Goal: Transaction & Acquisition: Book appointment/travel/reservation

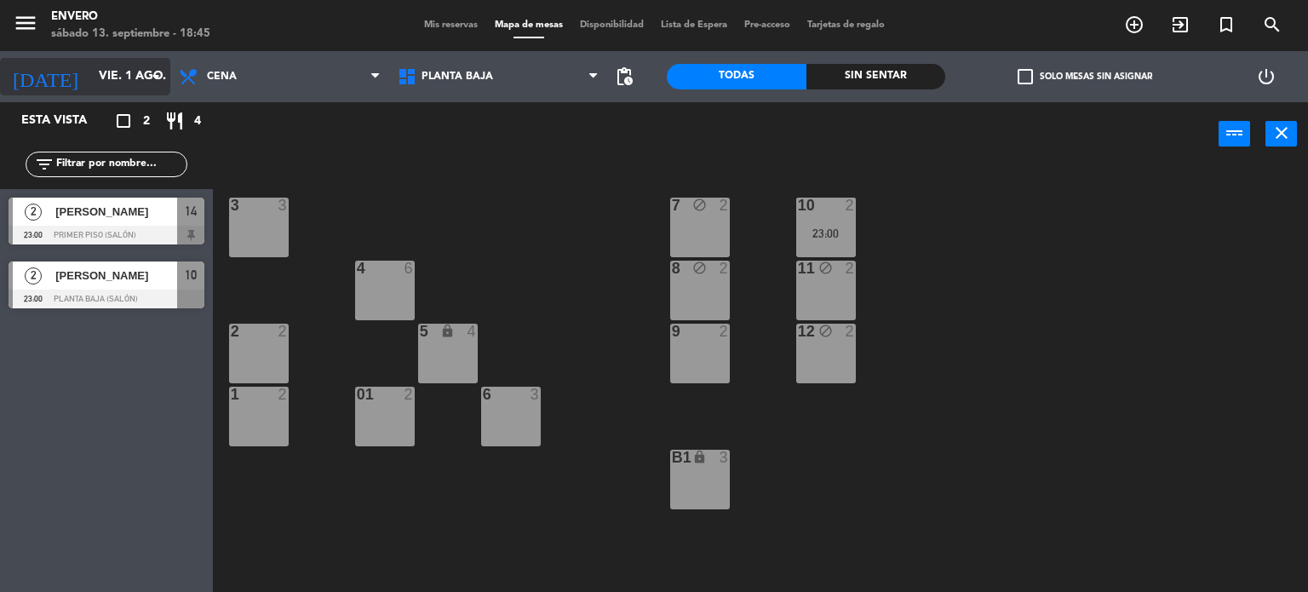
click at [121, 95] on div "[DATE] [DATE] arrow_drop_down" at bounding box center [85, 76] width 170 height 37
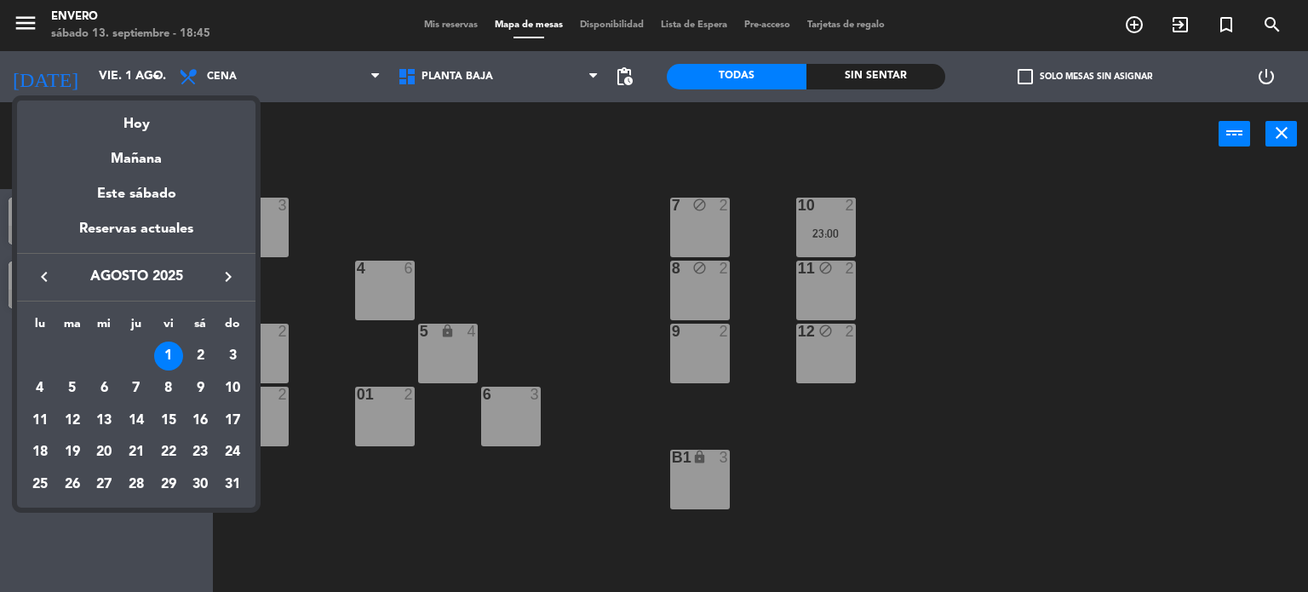
click at [242, 270] on button "keyboard_arrow_right" at bounding box center [228, 277] width 31 height 22
click at [201, 428] on div "13" at bounding box center [200, 420] width 29 height 29
type input "[DATE]"
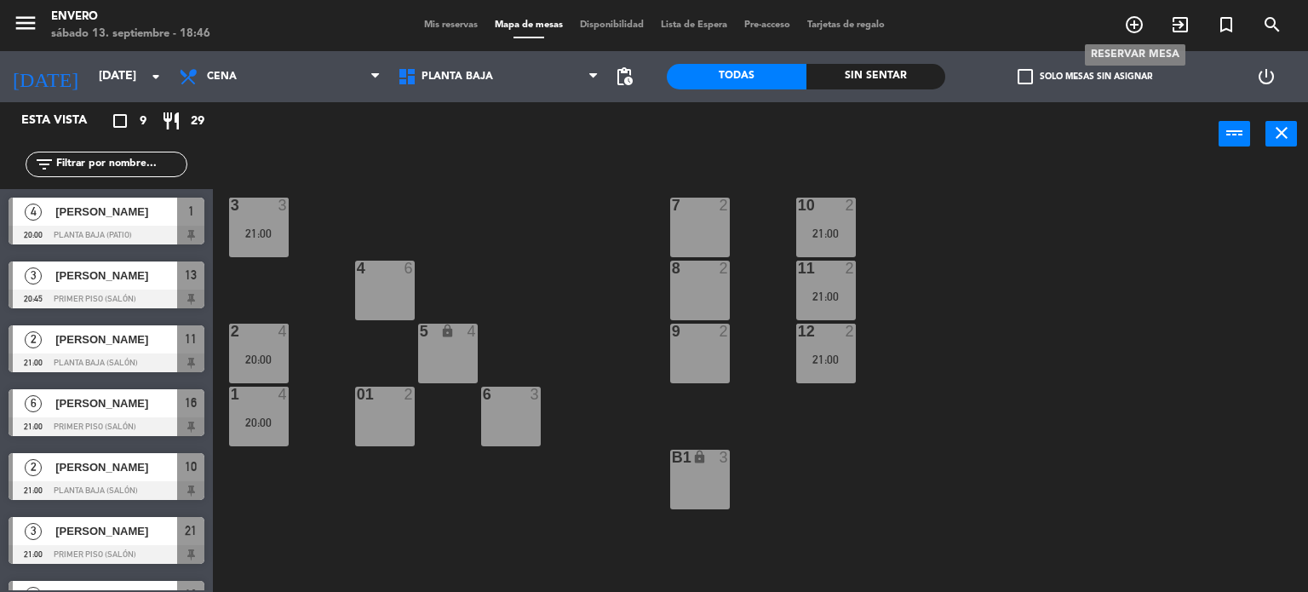
click at [1137, 31] on icon "add_circle_outline" at bounding box center [1134, 24] width 20 height 20
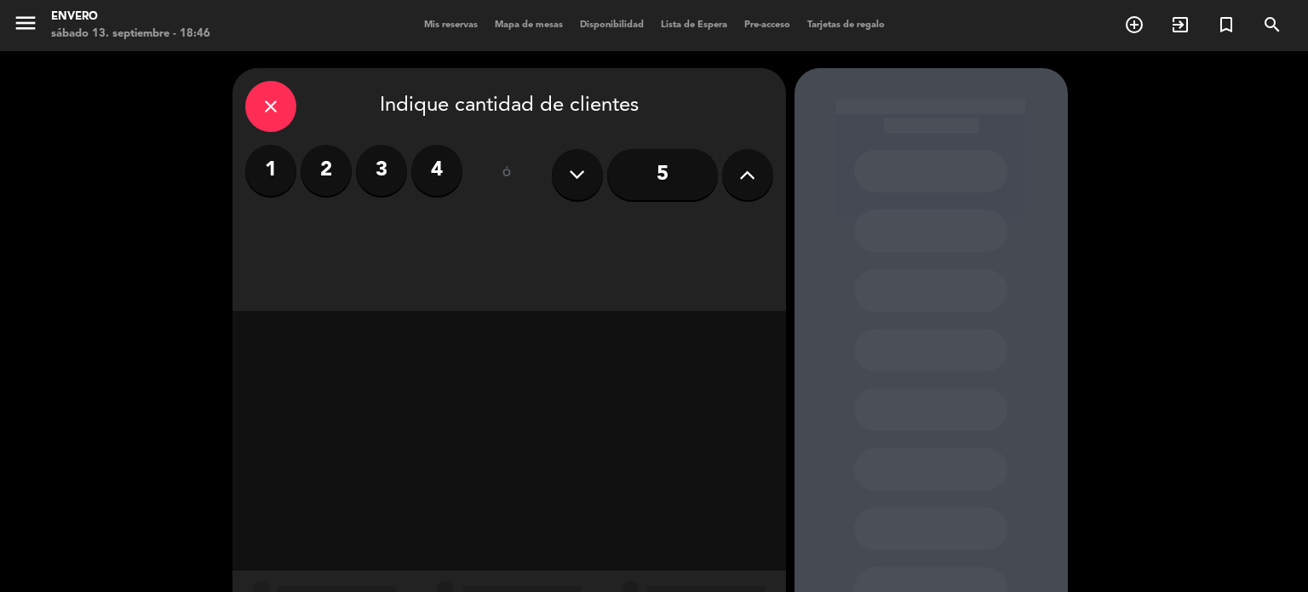
click at [433, 176] on label "4" at bounding box center [436, 170] width 51 height 51
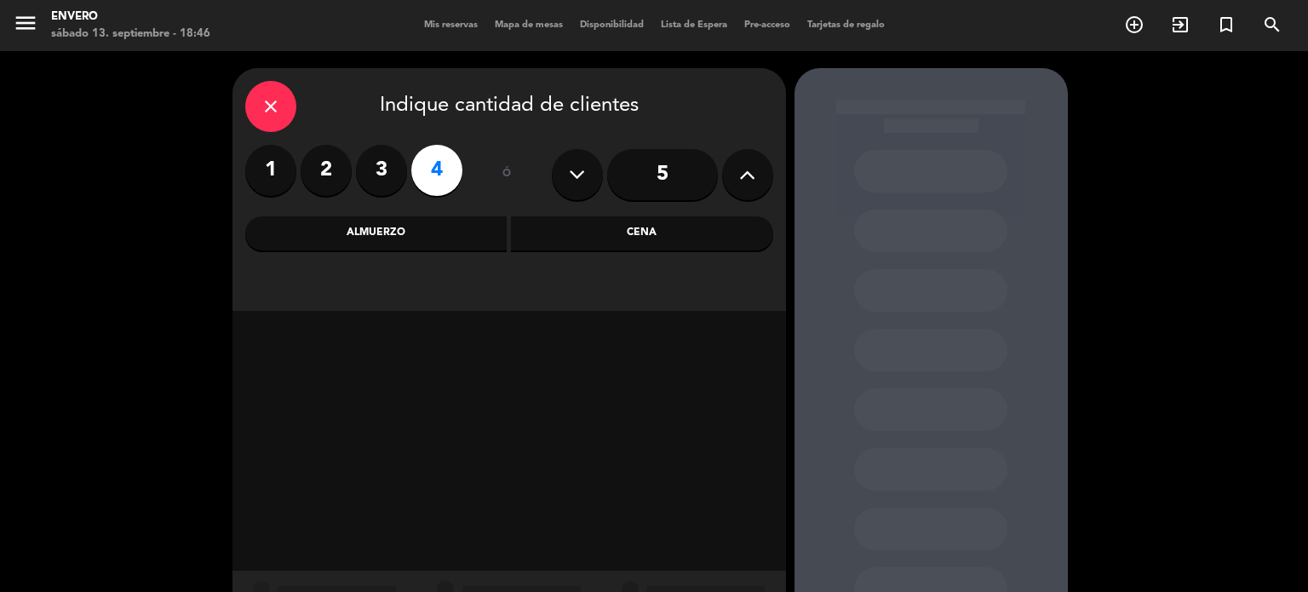
click at [602, 247] on div "Cena" at bounding box center [642, 233] width 262 height 34
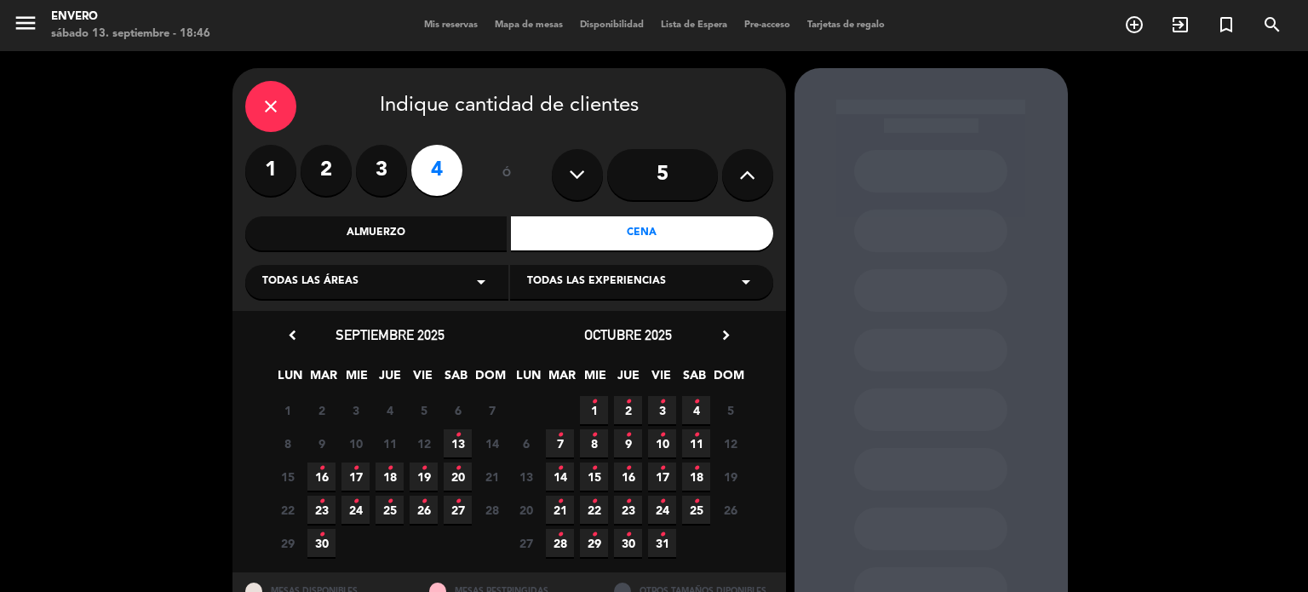
click at [462, 434] on span "13 •" at bounding box center [458, 443] width 28 height 28
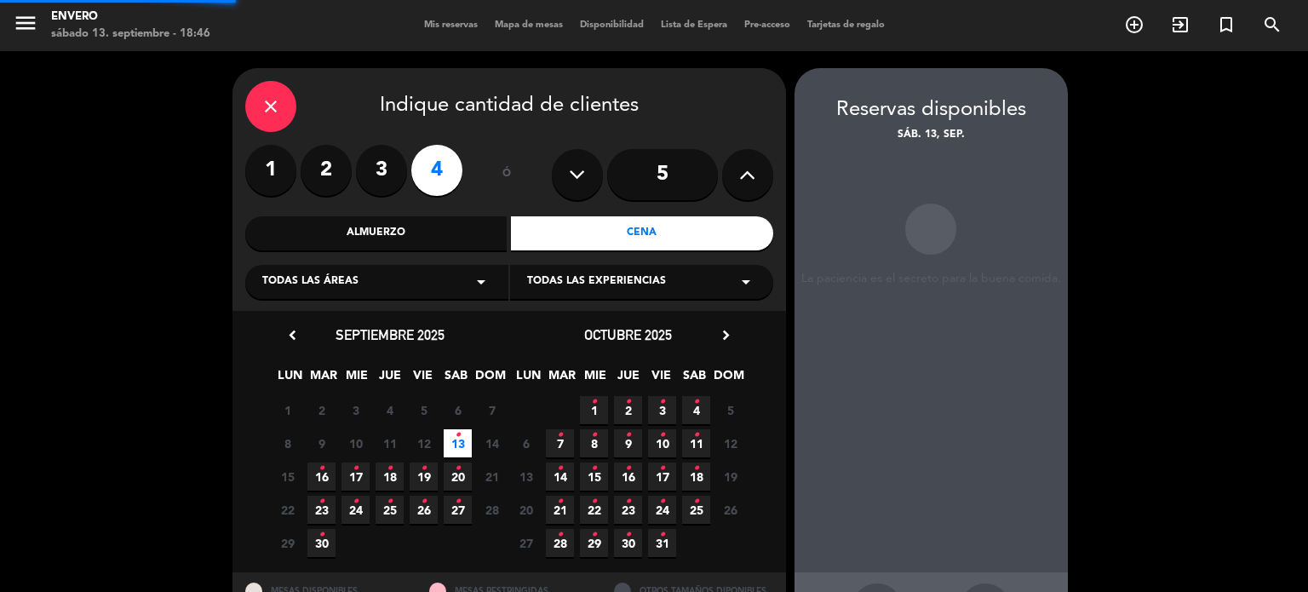
scroll to position [68, 0]
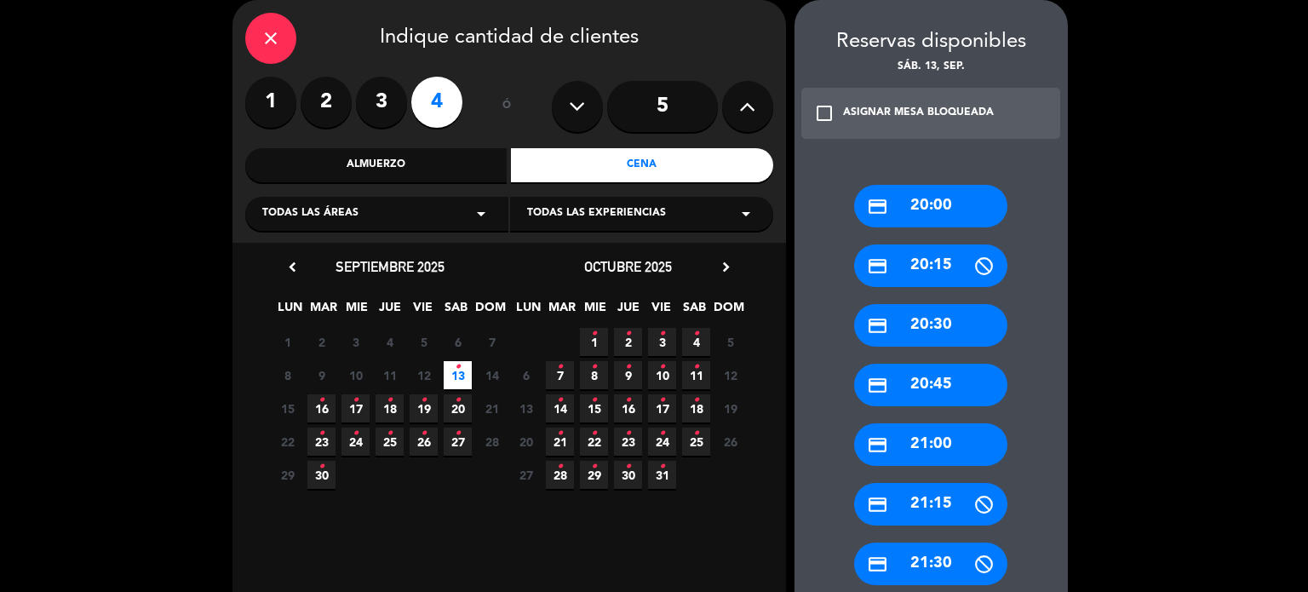
click at [956, 383] on div "credit_card 20:45" at bounding box center [930, 385] width 153 height 43
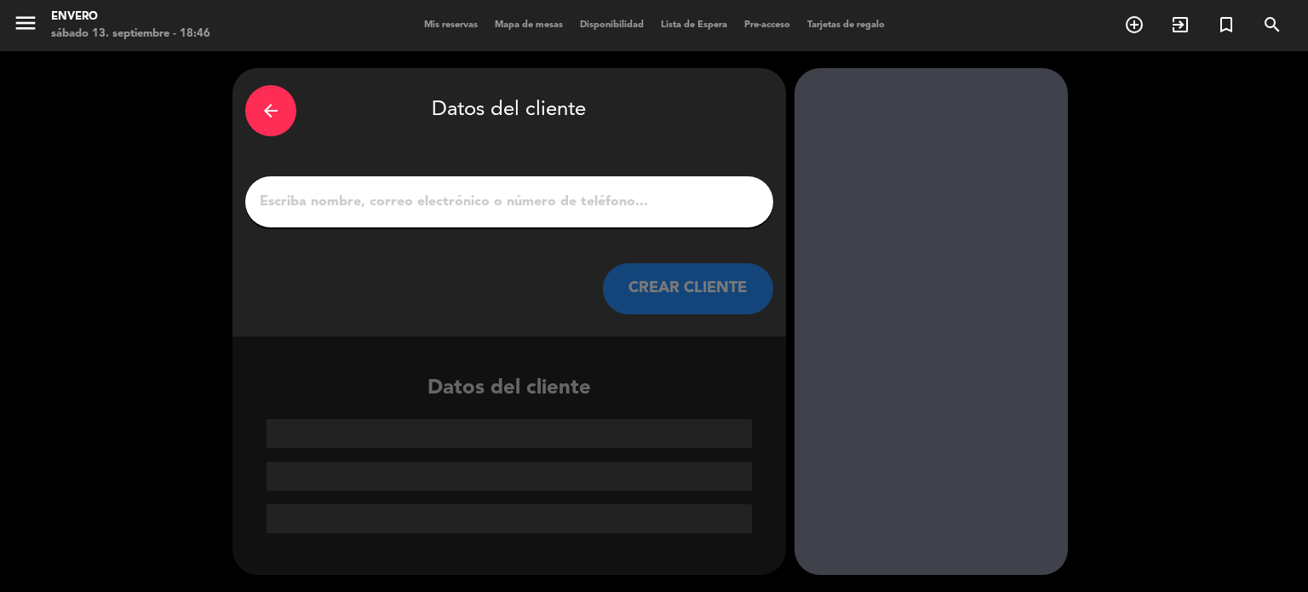
scroll to position [0, 0]
click at [508, 198] on input "1" at bounding box center [509, 202] width 502 height 24
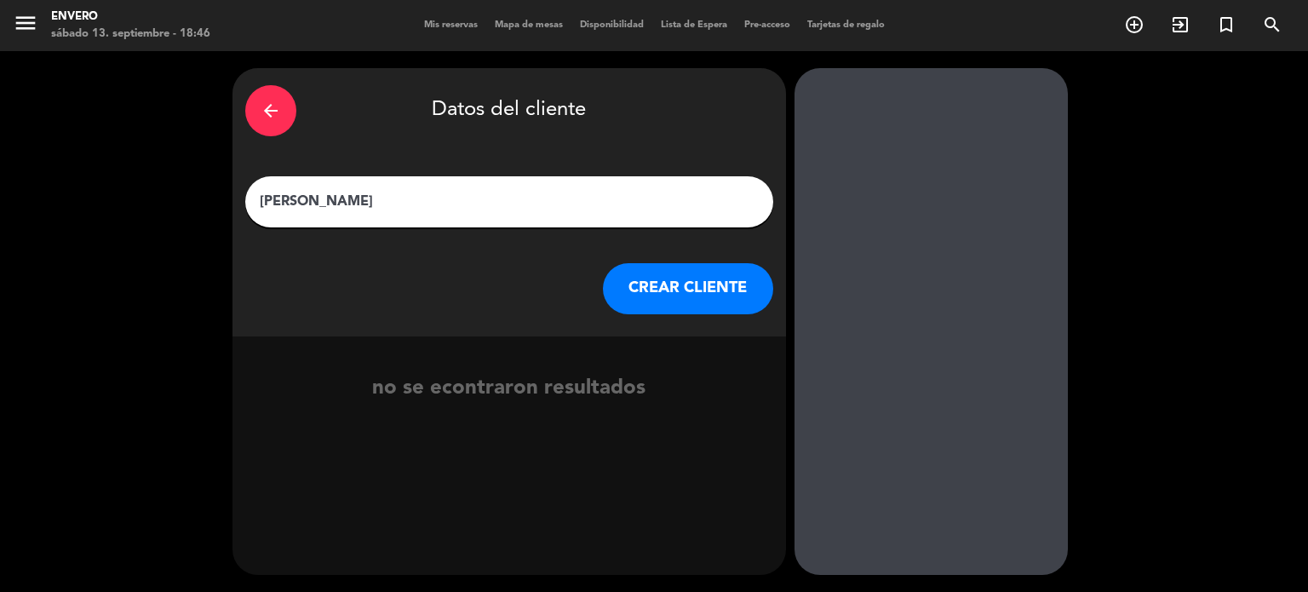
type input "[PERSON_NAME]"
click at [634, 281] on button "CREAR CLIENTE" at bounding box center [688, 288] width 170 height 51
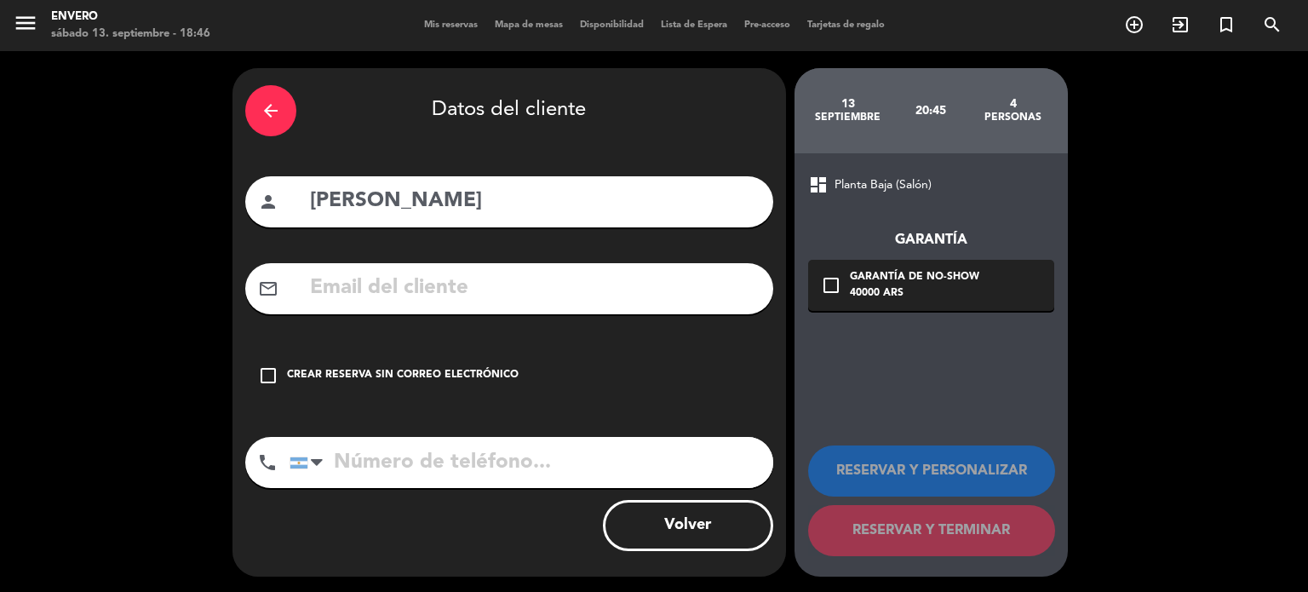
click at [555, 289] on input "text" at bounding box center [534, 288] width 452 height 35
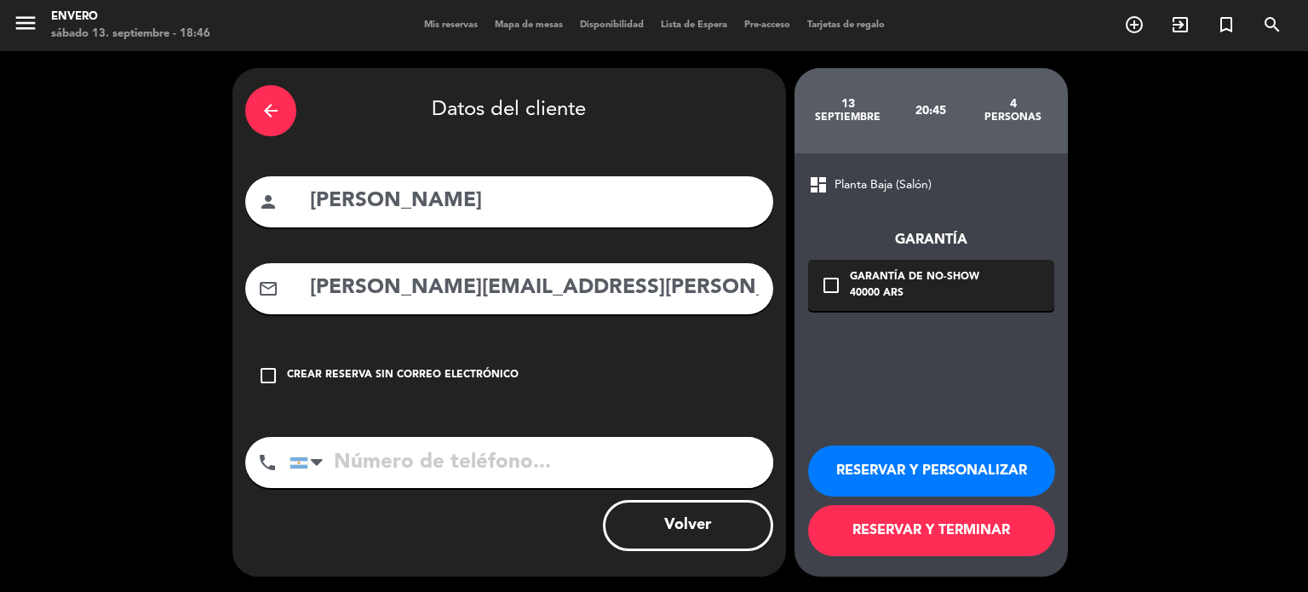
type input "[PERSON_NAME][EMAIL_ADDRESS][PERSON_NAME][DOMAIN_NAME]"
click at [419, 483] on input "tel" at bounding box center [532, 462] width 484 height 51
type input "3424064764"
click at [941, 538] on button "RESERVAR Y TERMINAR" at bounding box center [931, 530] width 247 height 51
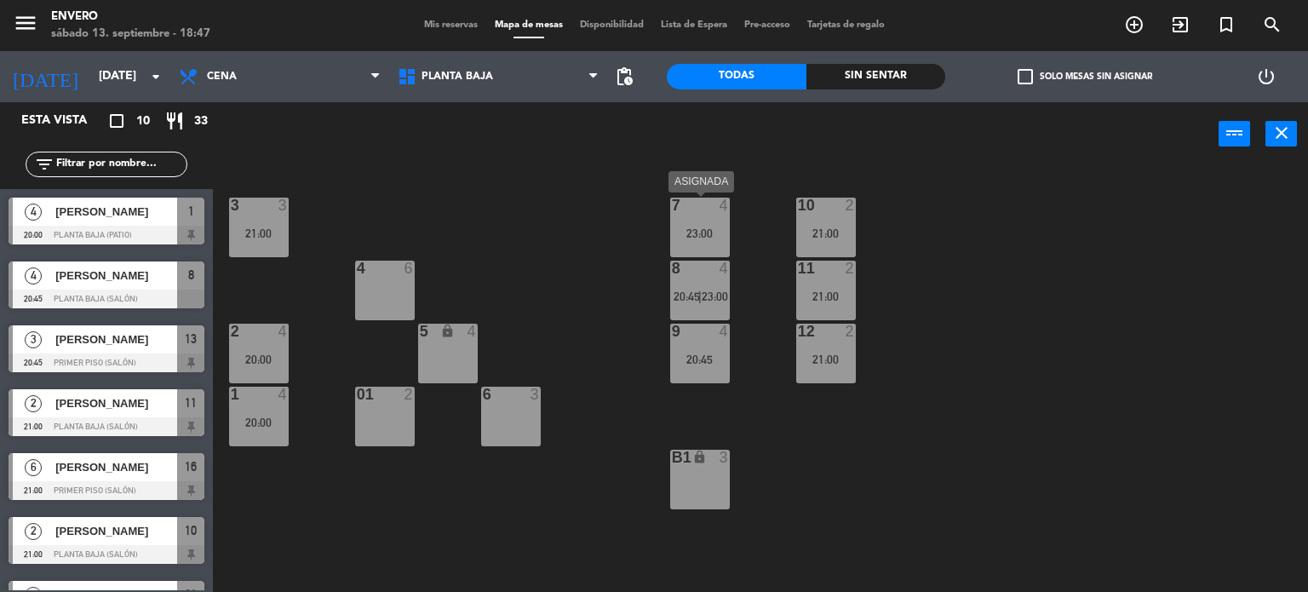
click at [698, 221] on div "7 4 23:00" at bounding box center [700, 228] width 60 height 60
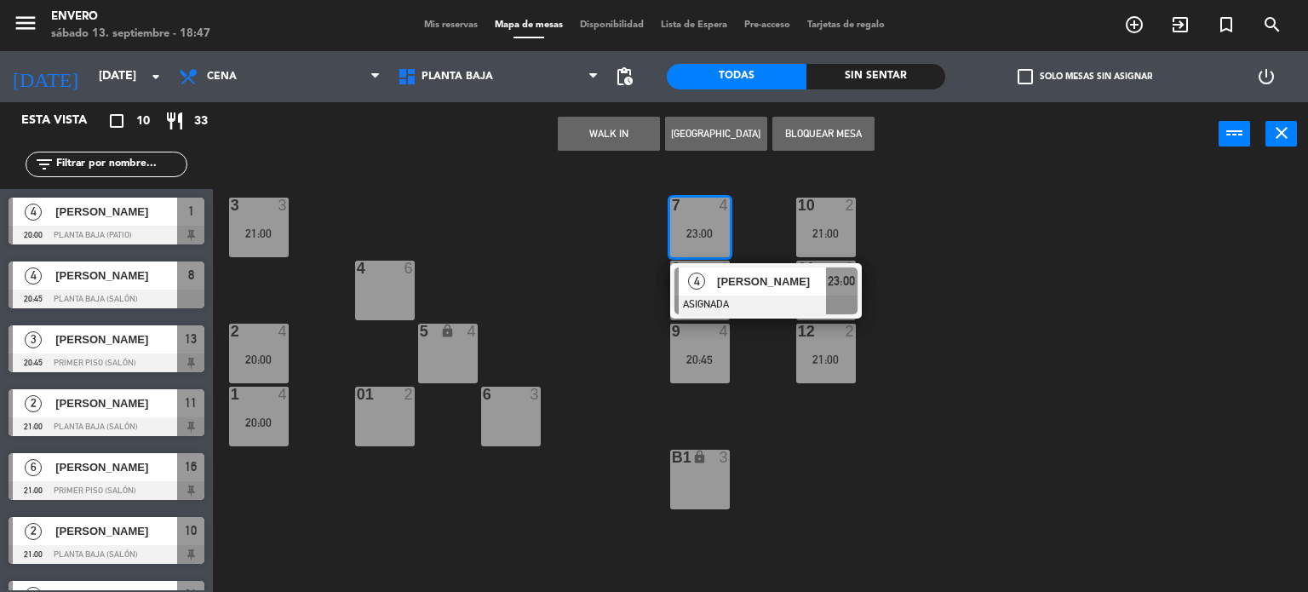
click at [604, 250] on div "3 3 21:00 7 4 23:00 4 [PERSON_NAME] ASIGNADA 23:00 10 2 21:00 4 6 8 4 20:45 | 2…" at bounding box center [767, 380] width 1082 height 426
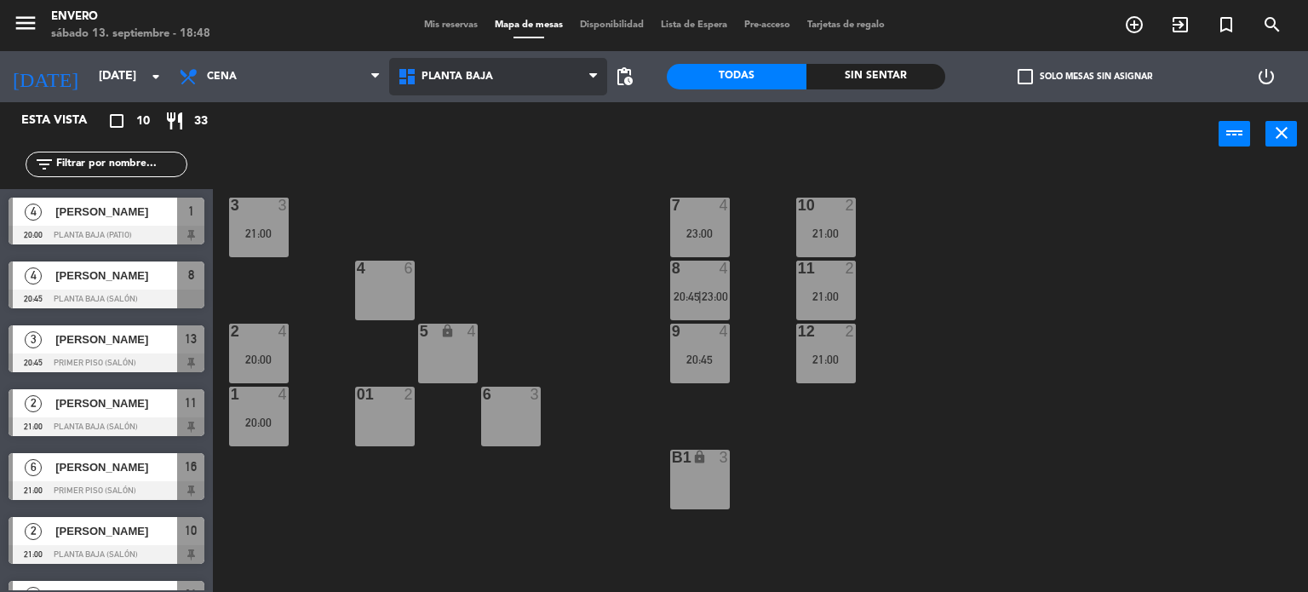
click at [483, 60] on span "Planta Baja" at bounding box center [498, 76] width 219 height 37
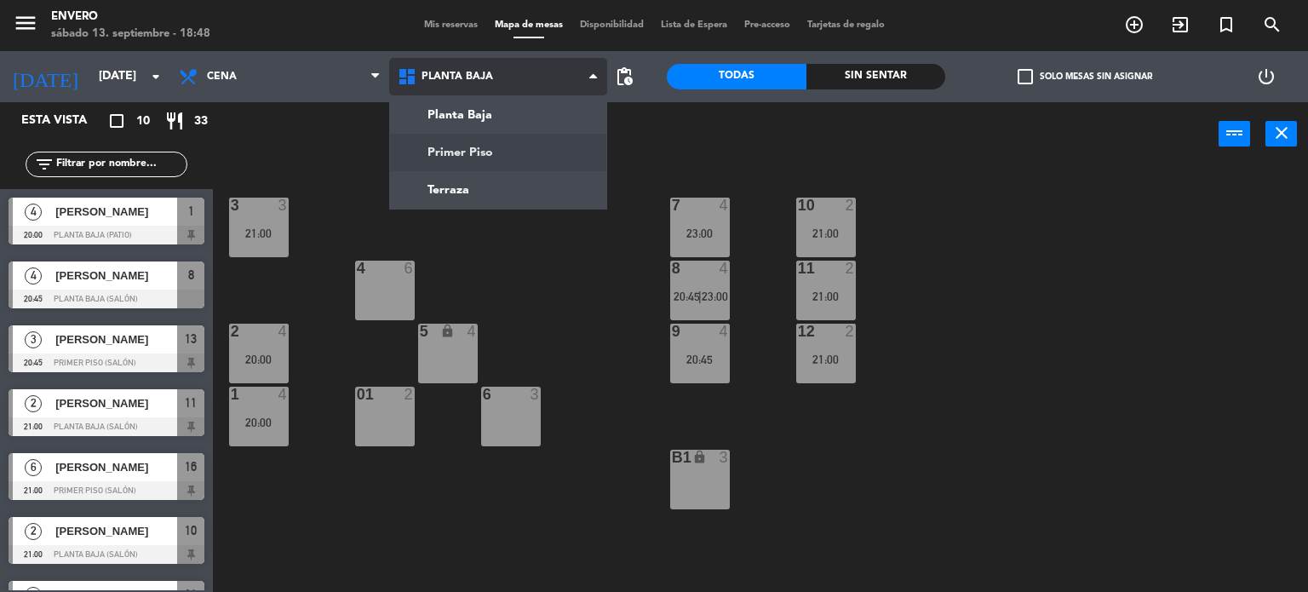
click at [467, 149] on ng-component "menu Envero [DATE] 13. septiembre - 18:48 Mis reservas Mapa de mesas Disponibil…" at bounding box center [654, 296] width 1308 height 593
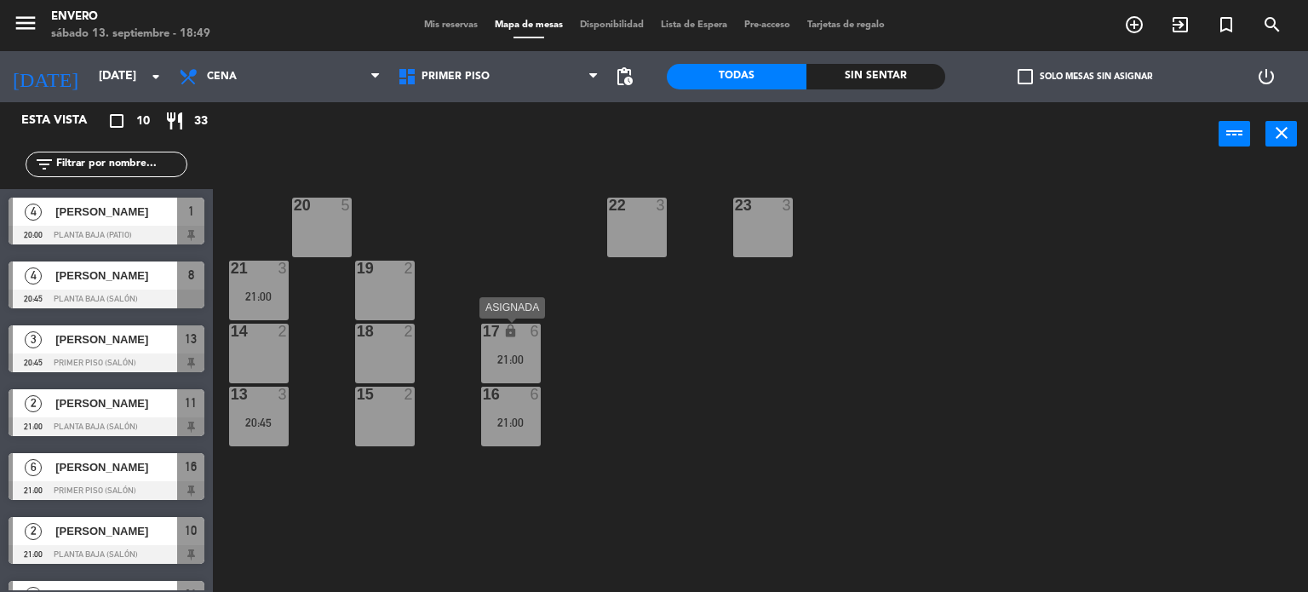
click at [497, 366] on div "17 lock 6 21:00" at bounding box center [511, 354] width 60 height 60
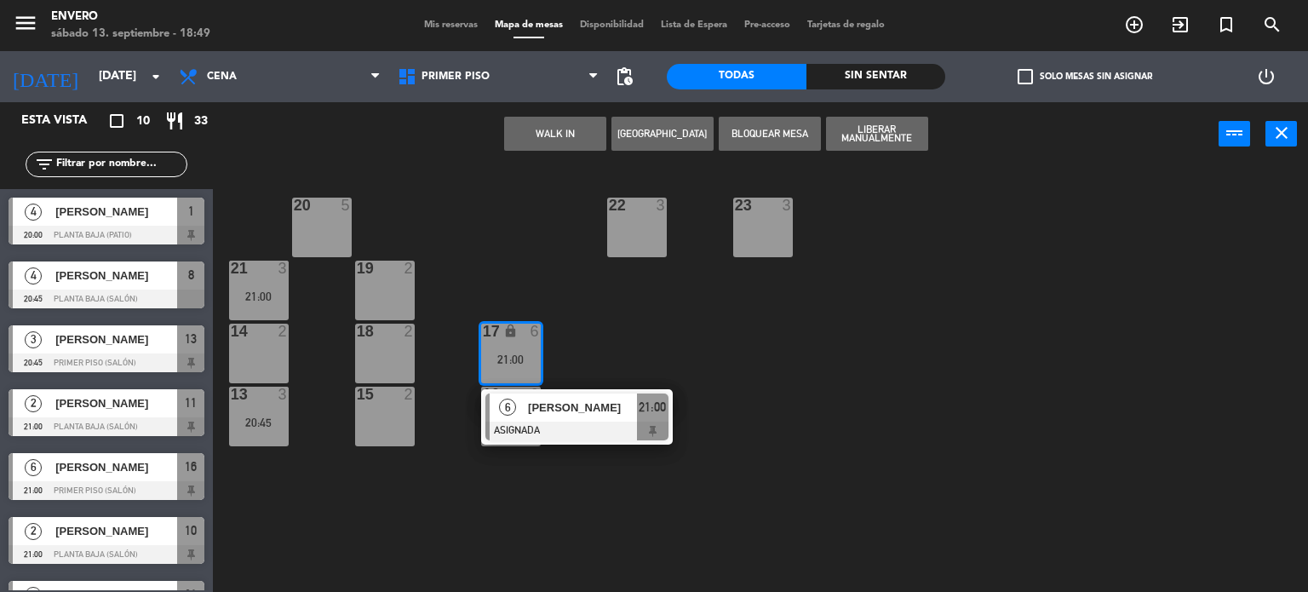
click at [259, 364] on div "14 2" at bounding box center [259, 354] width 60 height 60
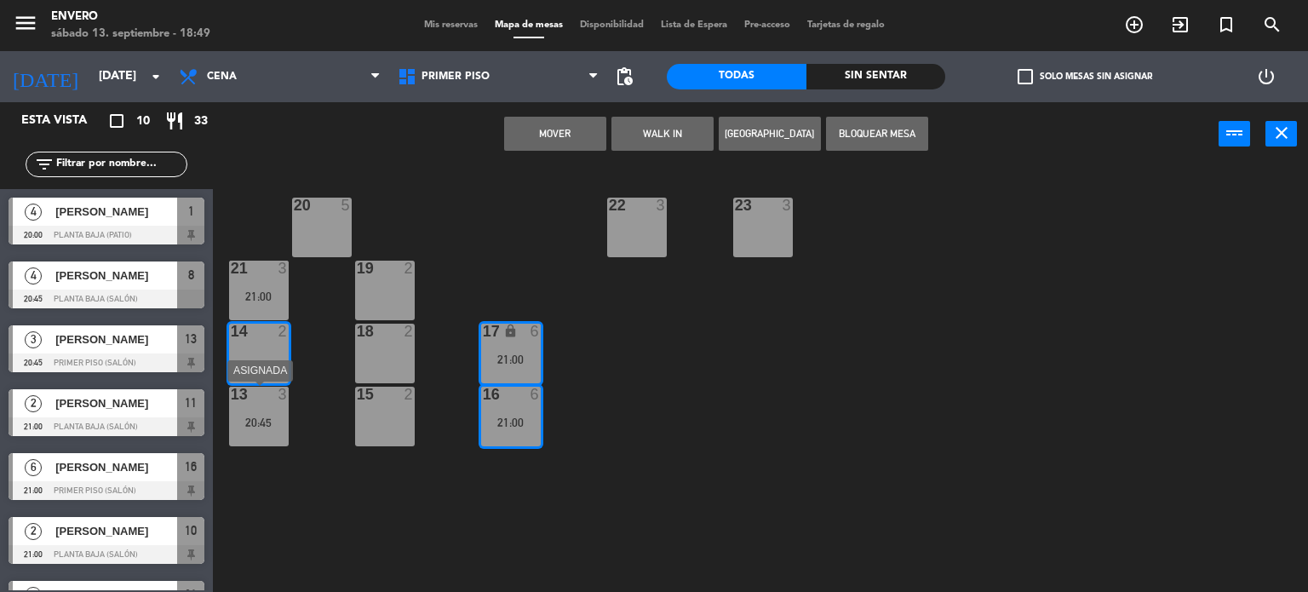
click at [255, 398] on div at bounding box center [258, 394] width 28 height 15
click at [336, 437] on div "20 5 22 3 23 3 21 3 21:00 19 2 14 2 18 2 17 lock 6 21:00 13 3 20:45 15 2 16 6 2…" at bounding box center [767, 380] width 1082 height 426
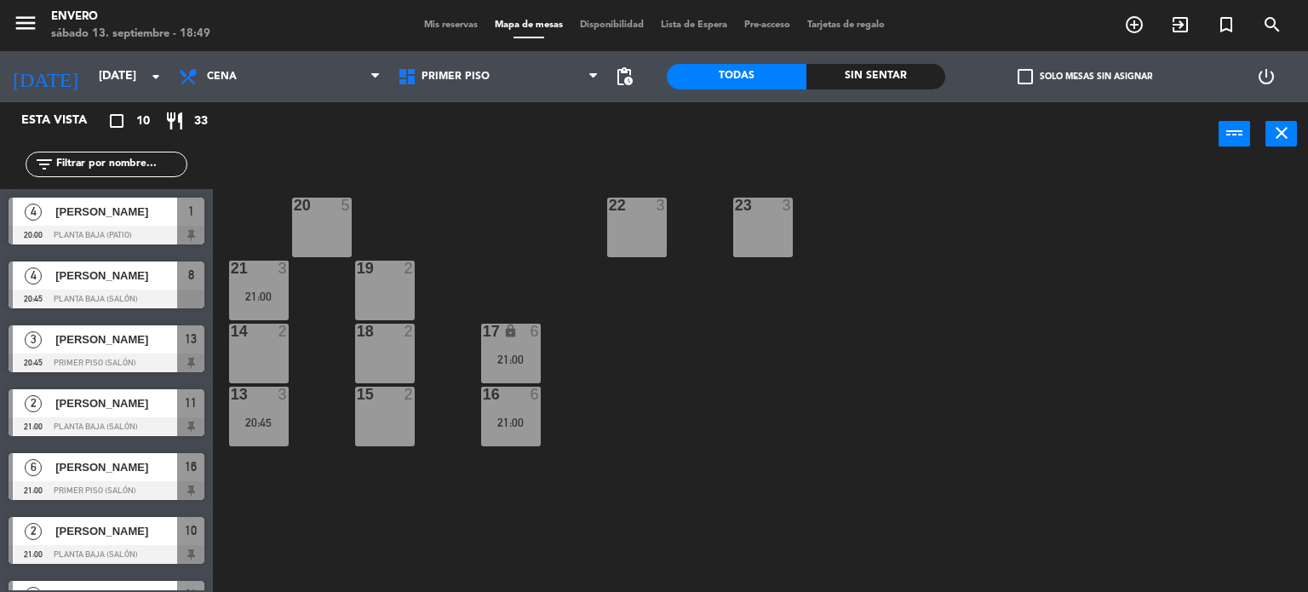
click at [301, 428] on div "20 5 22 3 23 3 21 3 21:00 19 2 14 2 18 2 17 lock 6 21:00 13 3 20:45 15 2 16 6 2…" at bounding box center [767, 380] width 1082 height 426
click at [251, 425] on div "20:45" at bounding box center [259, 422] width 60 height 12
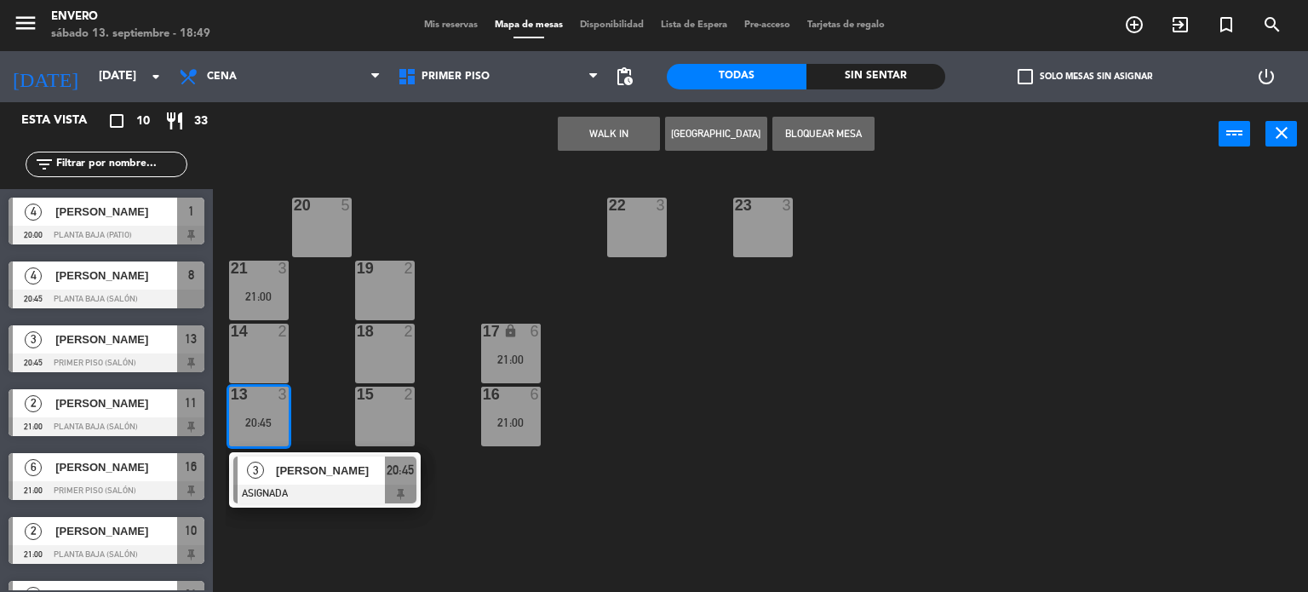
click at [330, 467] on span "[PERSON_NAME]" at bounding box center [330, 471] width 109 height 18
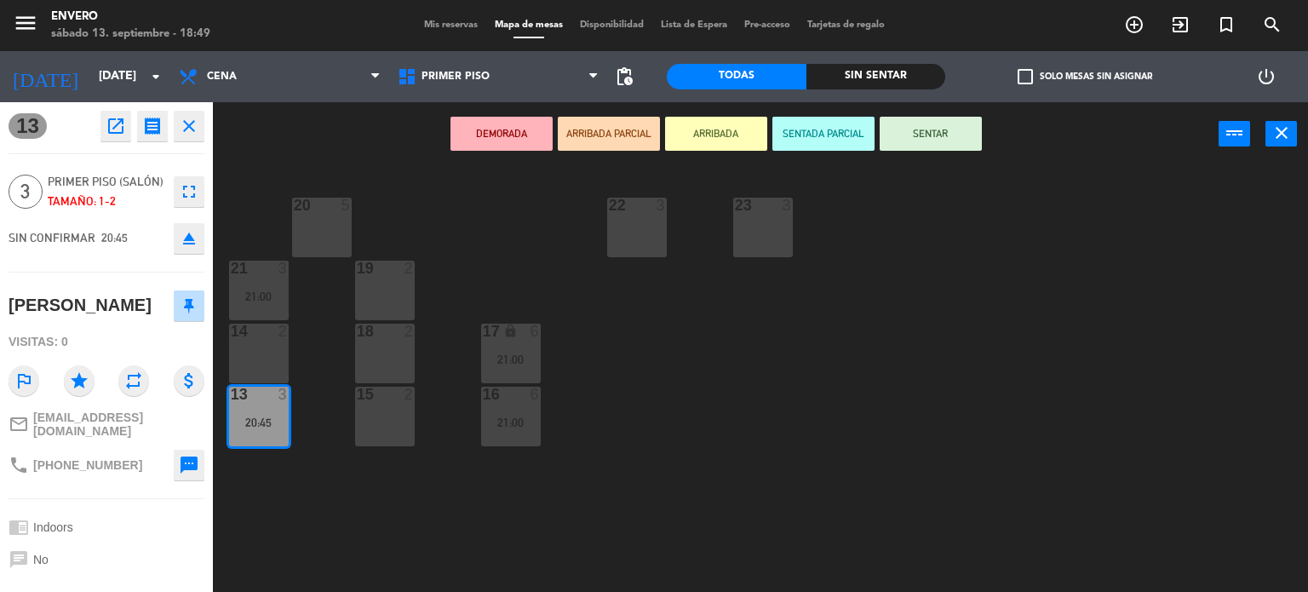
click at [186, 244] on icon "eject" at bounding box center [189, 238] width 20 height 20
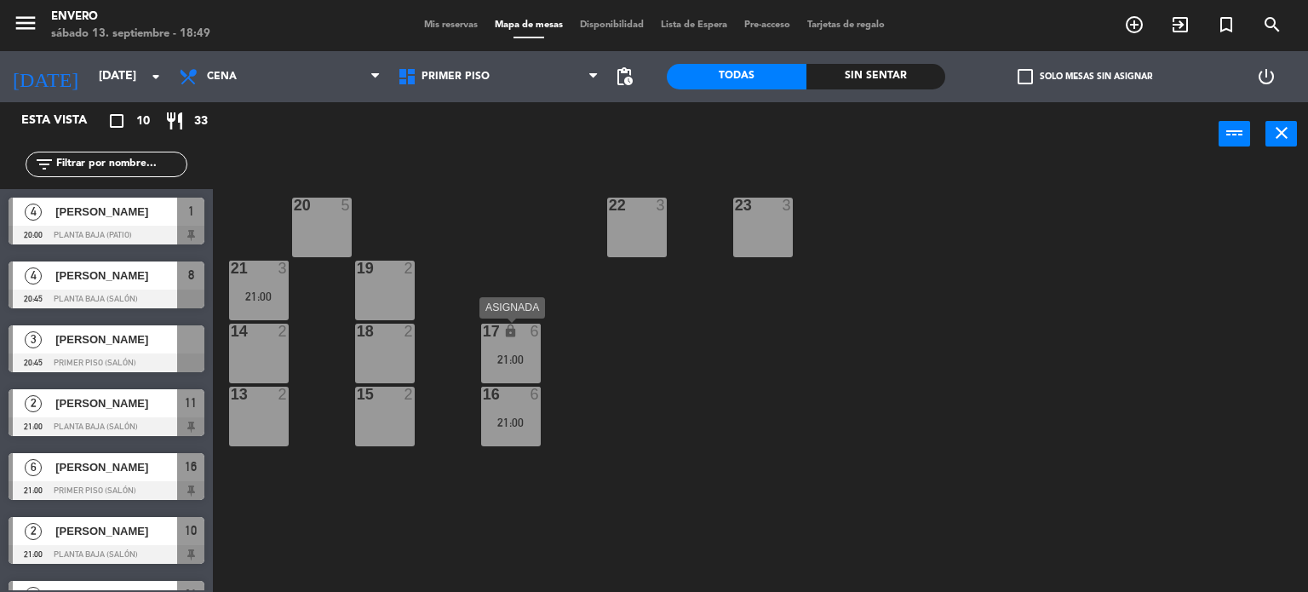
click at [531, 374] on div "17 lock 6 21:00" at bounding box center [511, 354] width 60 height 60
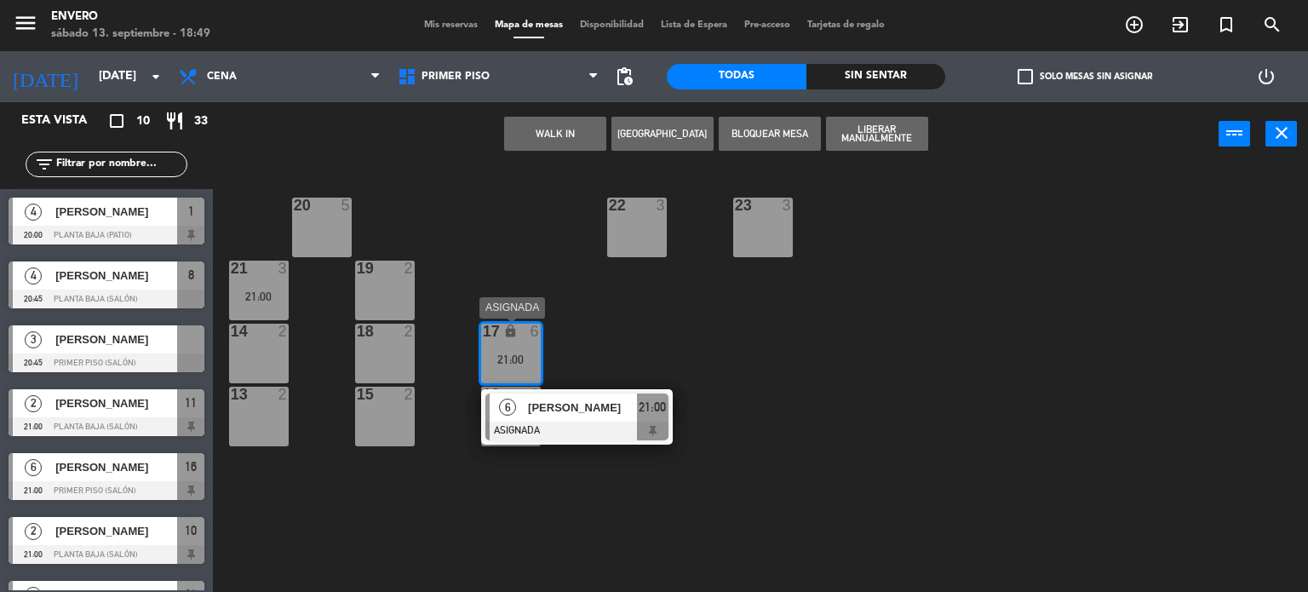
click at [564, 422] on div at bounding box center [576, 431] width 183 height 19
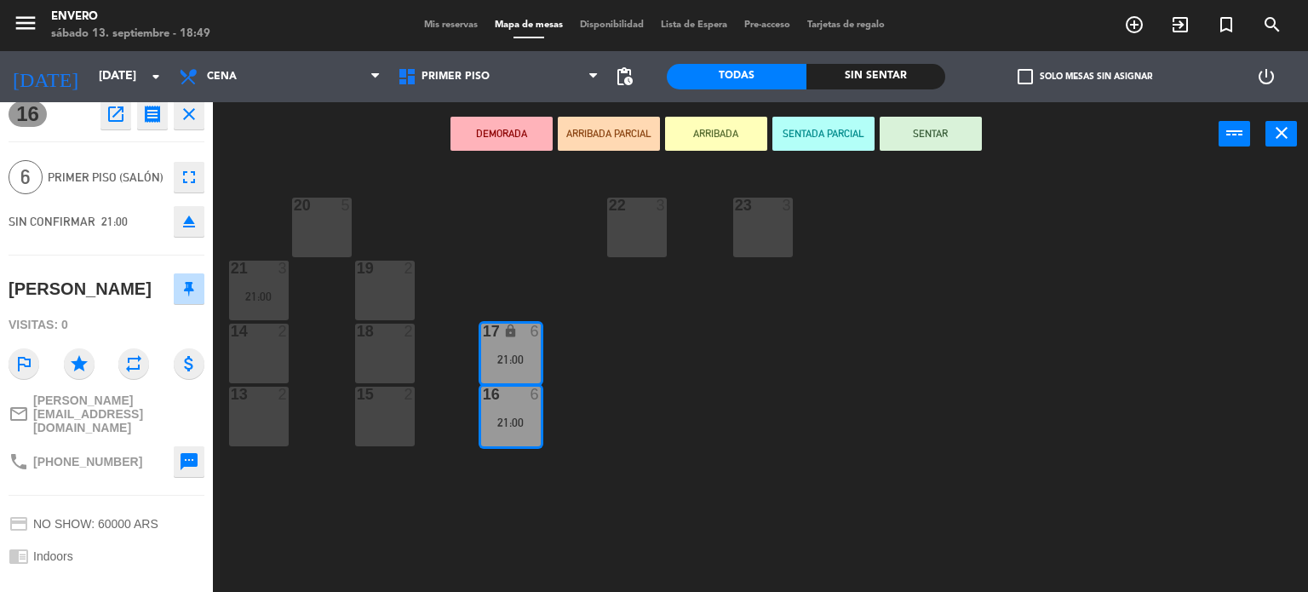
scroll to position [13, 0]
click at [183, 235] on div "SIN CONFIRMAR 21:00 eject" at bounding box center [107, 220] width 196 height 43
click at [183, 228] on icon "eject" at bounding box center [189, 220] width 20 height 20
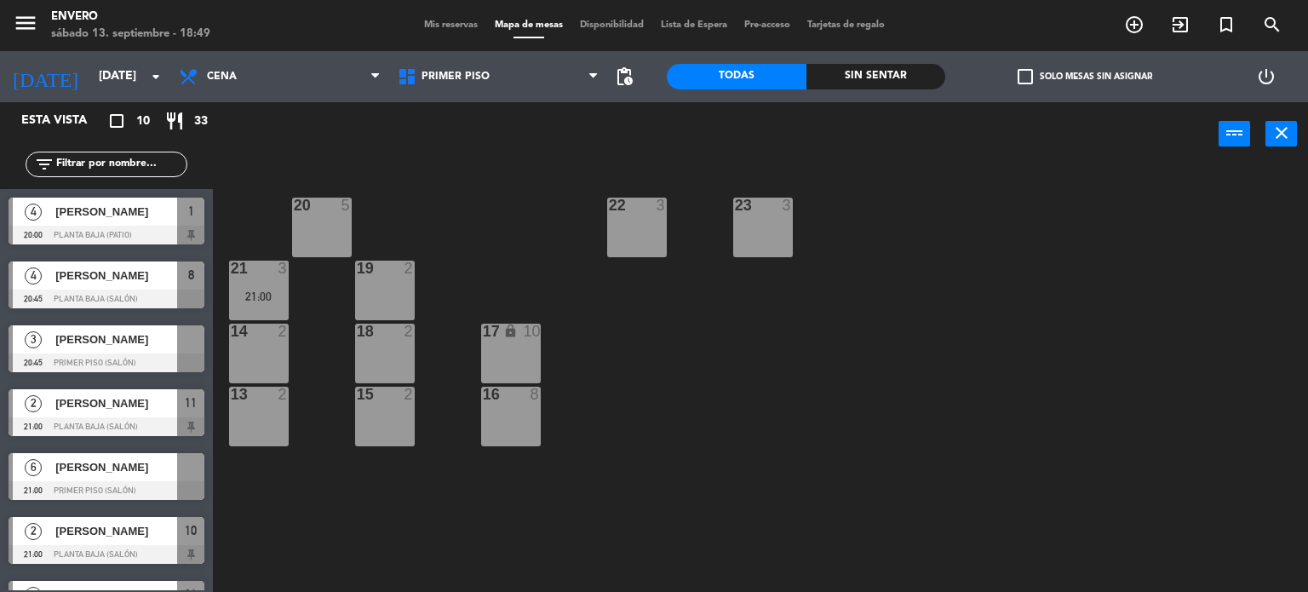
click at [254, 408] on div "13 2" at bounding box center [259, 417] width 60 height 60
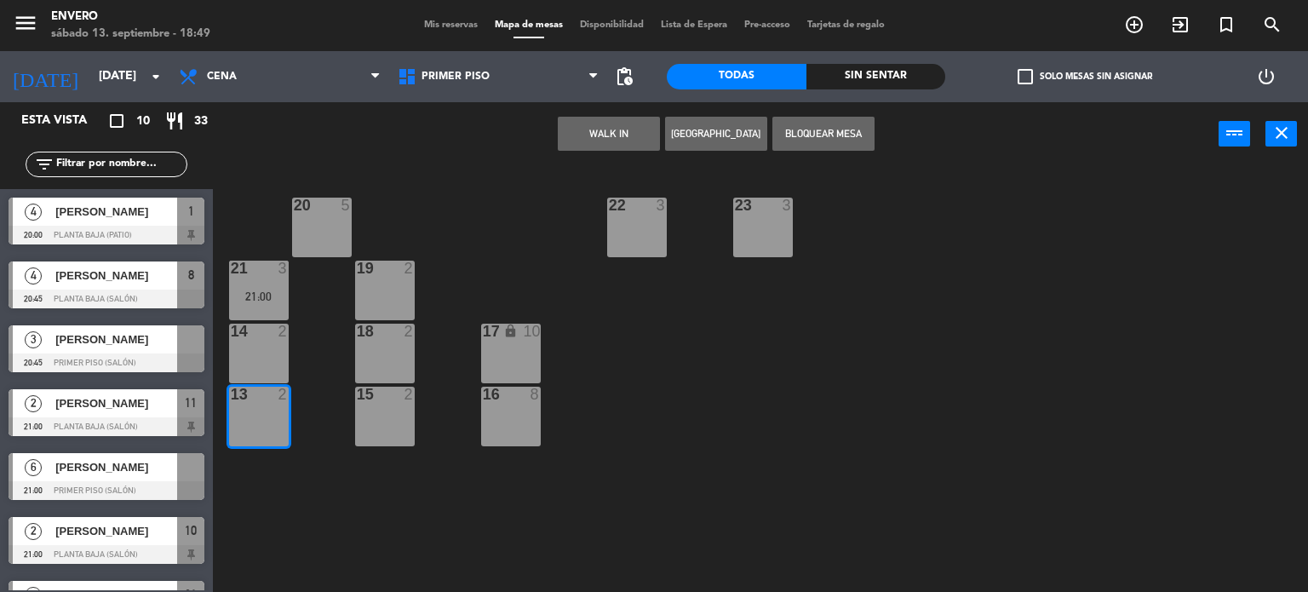
click at [248, 344] on div "14 2" at bounding box center [259, 354] width 60 height 60
click at [210, 238] on div "4 [PERSON_NAME] 20:00 Planta Baja (Patio) 1" at bounding box center [106, 221] width 213 height 64
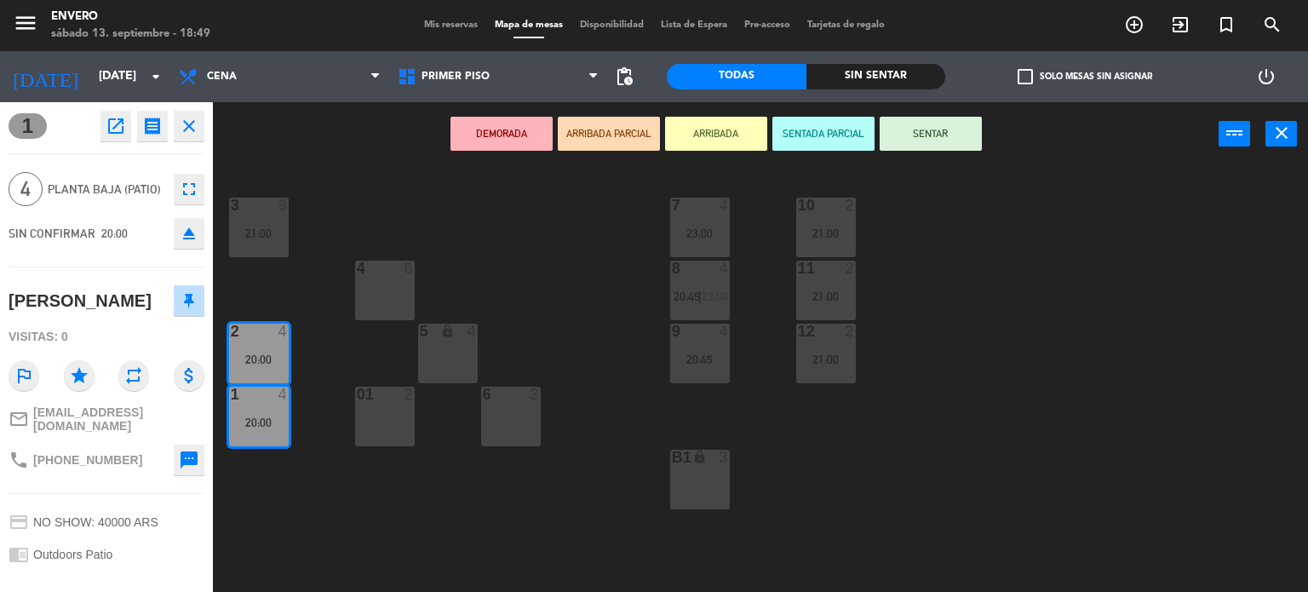
click at [191, 118] on icon "close" at bounding box center [189, 126] width 20 height 20
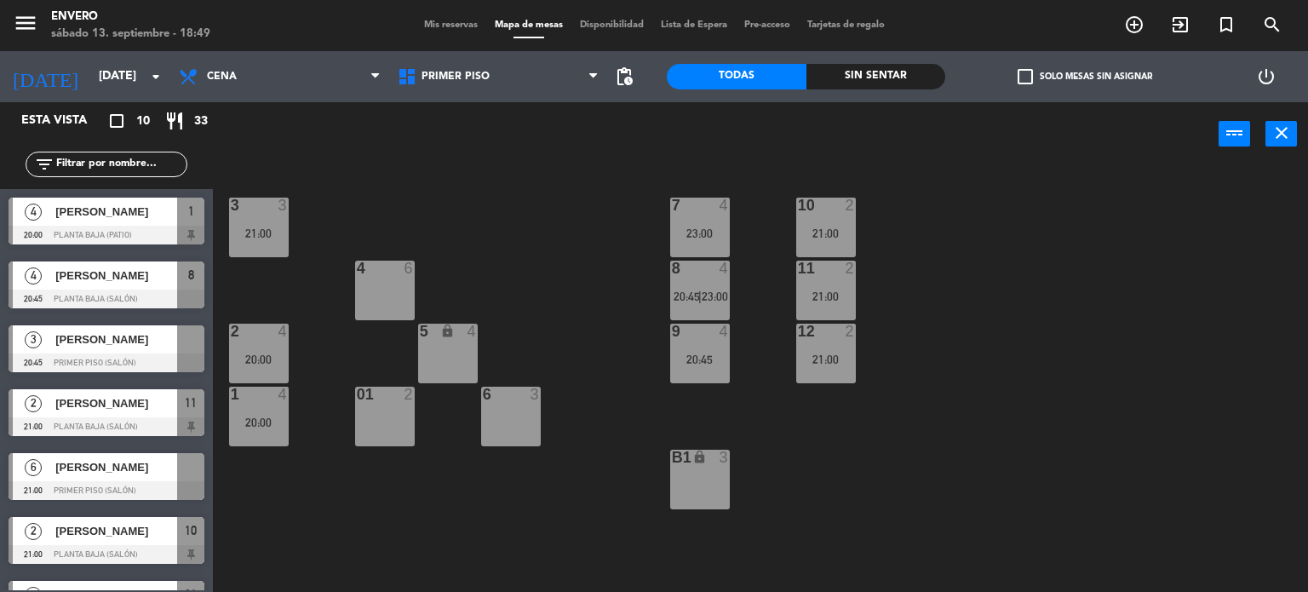
click at [213, 213] on main "3 3 21:00 7 4 23:00 10 2 21:00 4 6 8 4 20:45 | 23:00 11 2 21:00 2 4 20:00 5 loc…" at bounding box center [760, 373] width 1095 height 439
click at [0, 451] on div "6 [PERSON_NAME] 21:00 Primer piso (Salón)" at bounding box center [106, 477] width 213 height 64
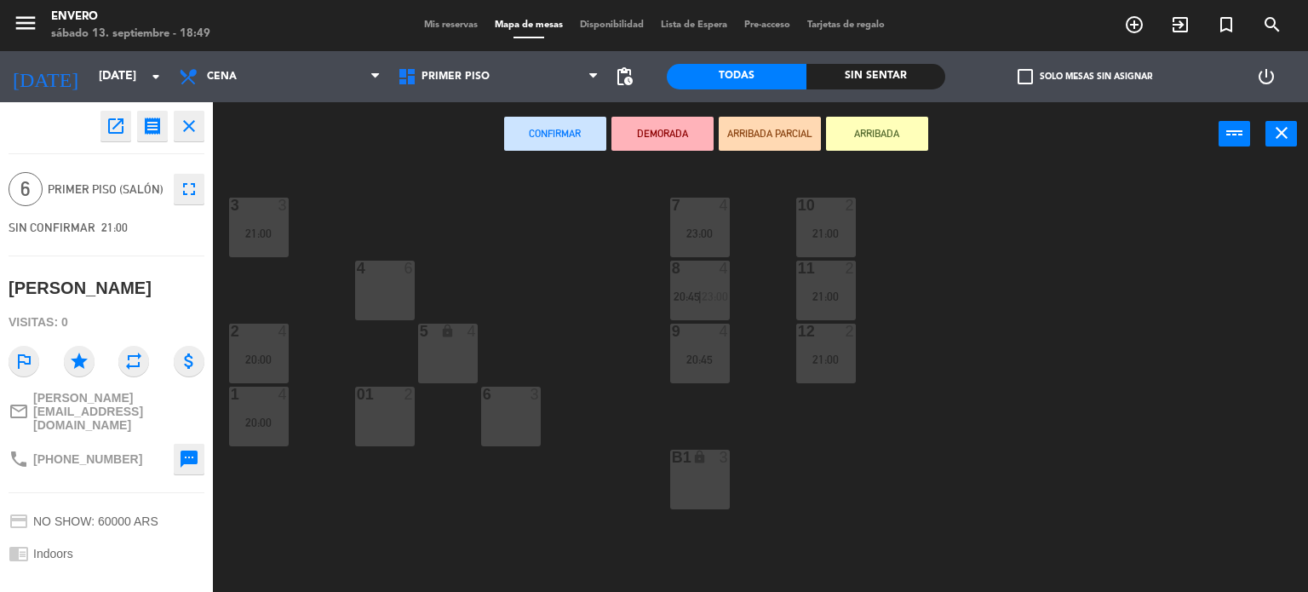
click at [195, 129] on icon "close" at bounding box center [189, 126] width 20 height 20
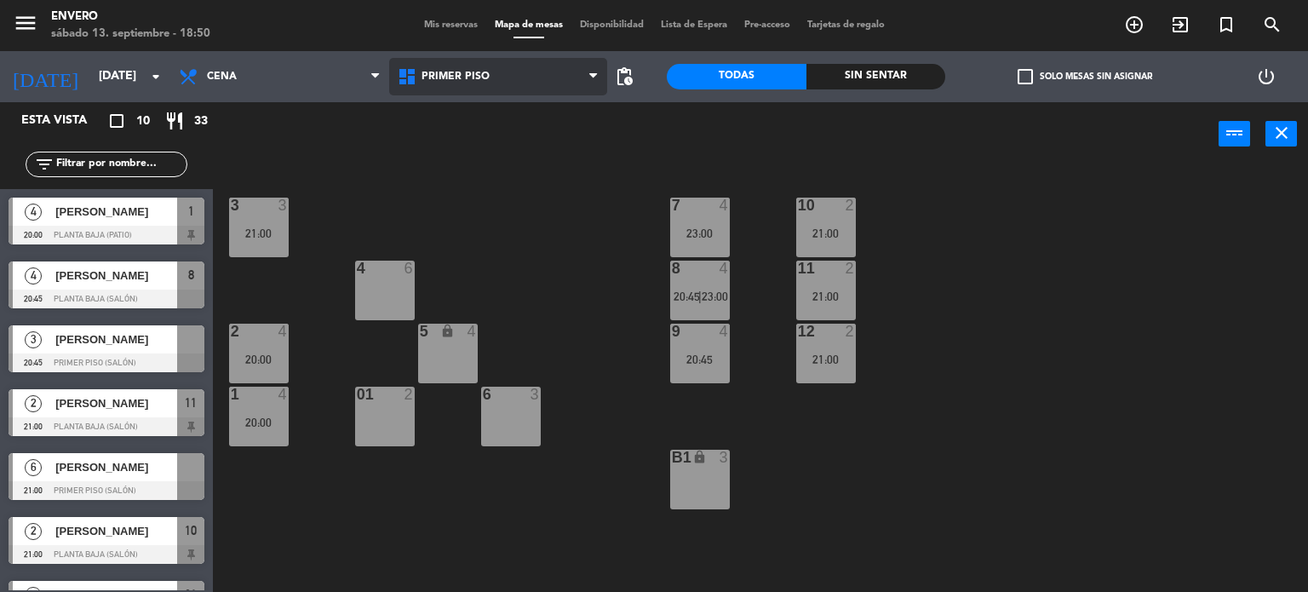
click at [501, 77] on span "Primer Piso" at bounding box center [498, 76] width 219 height 37
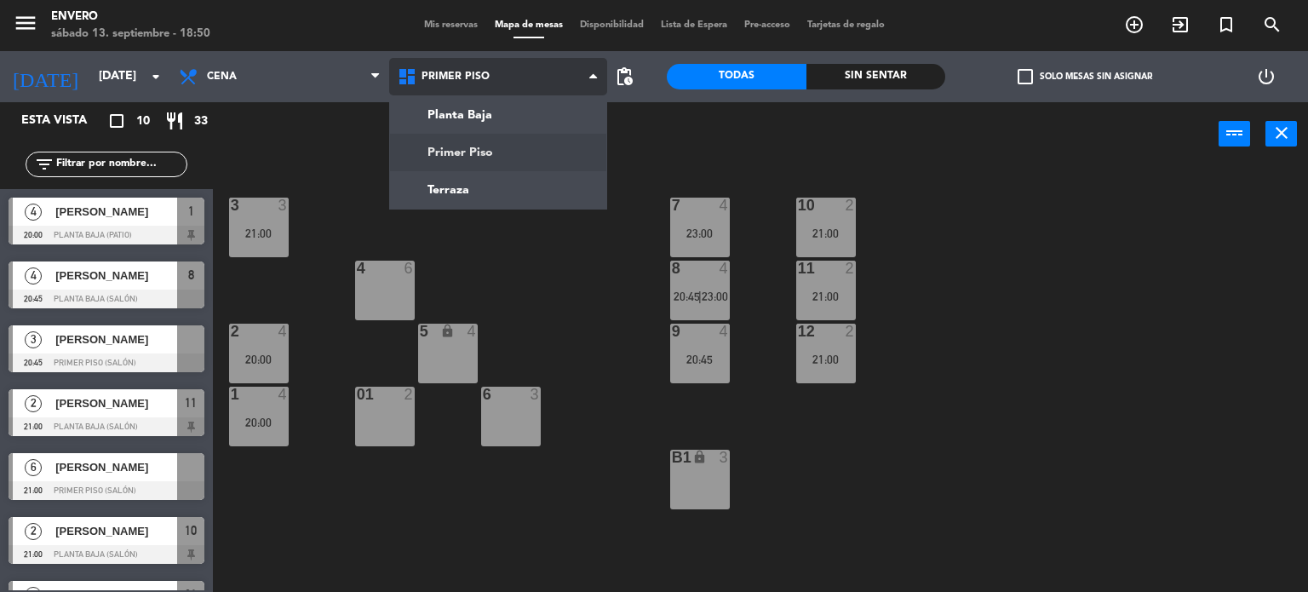
click at [485, 149] on ng-component "menu Envero [DATE] 13. septiembre - 18:50 Mis reservas Mapa de mesas Disponibil…" at bounding box center [654, 296] width 1308 height 593
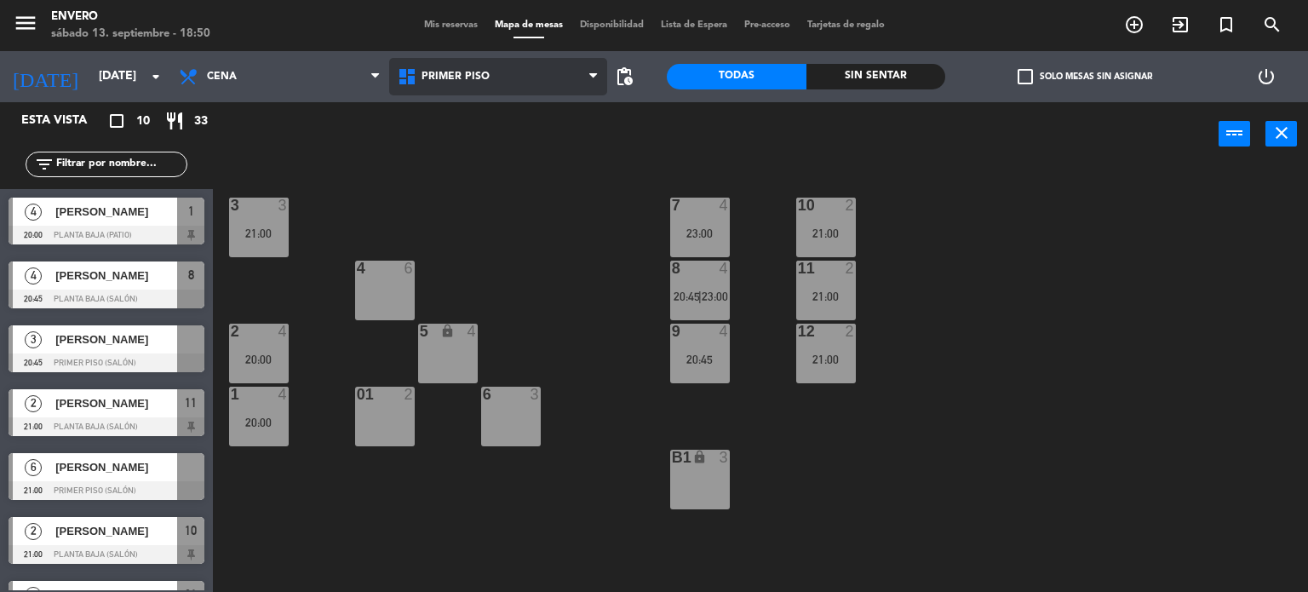
click at [460, 84] on span "Primer Piso" at bounding box center [498, 76] width 219 height 37
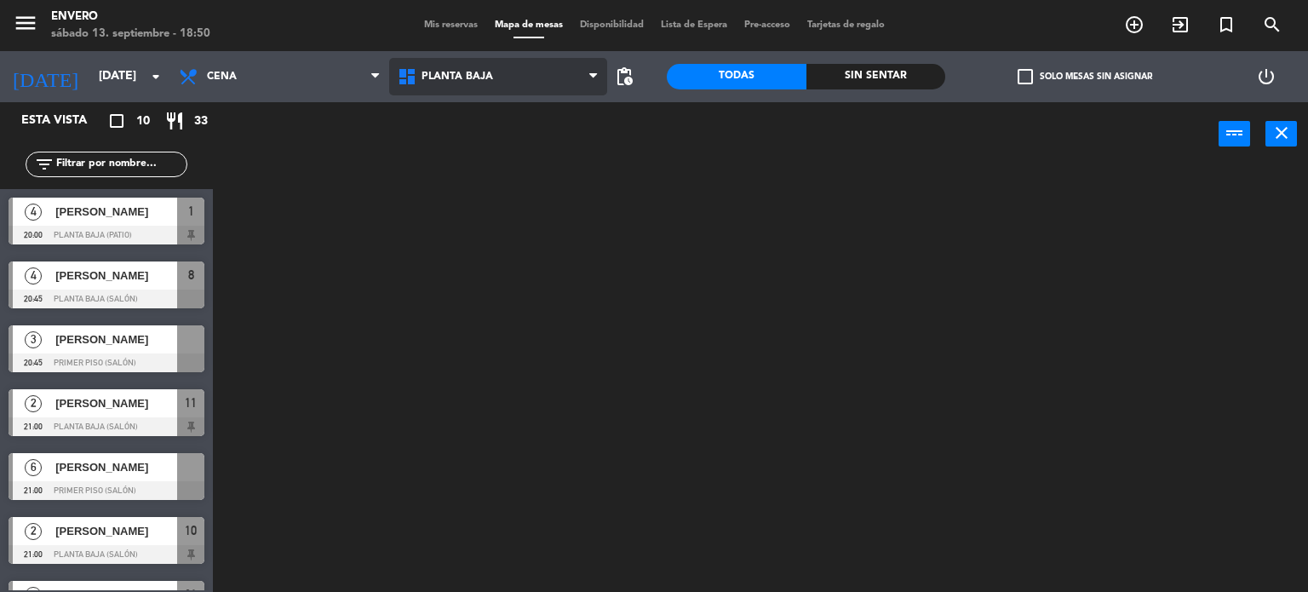
click at [453, 112] on ng-component "menu Envero [DATE] 13. septiembre - 18:50 Mis reservas Mapa de mesas Disponibil…" at bounding box center [654, 296] width 1308 height 593
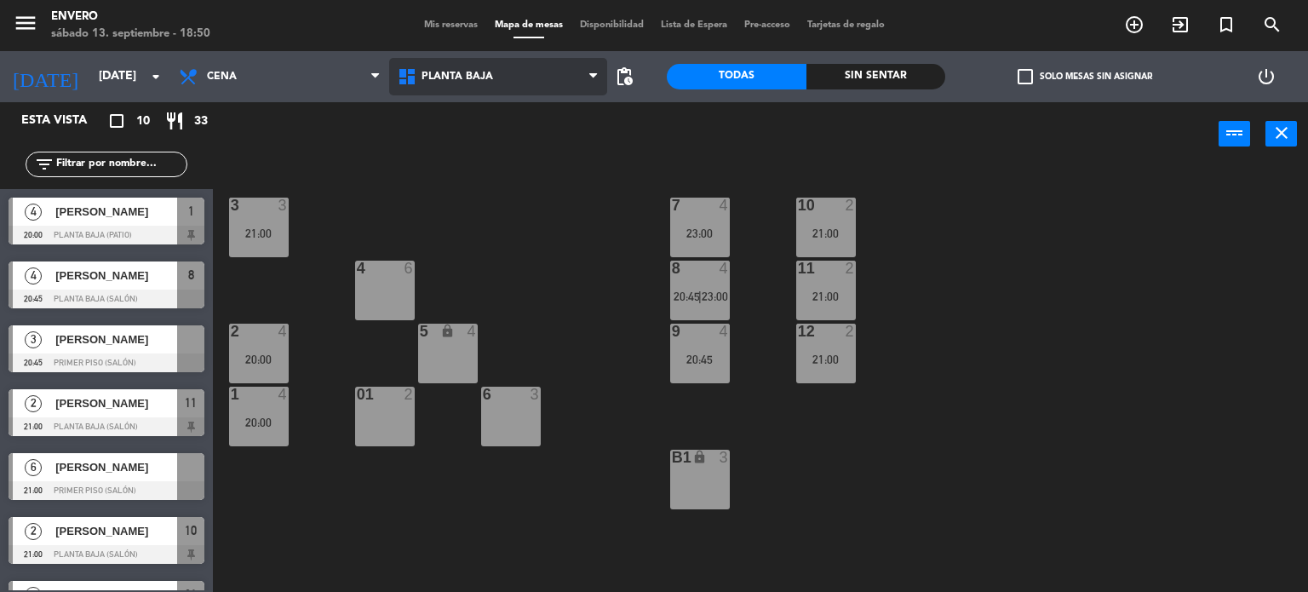
click at [457, 73] on span "Planta Baja" at bounding box center [458, 77] width 72 height 12
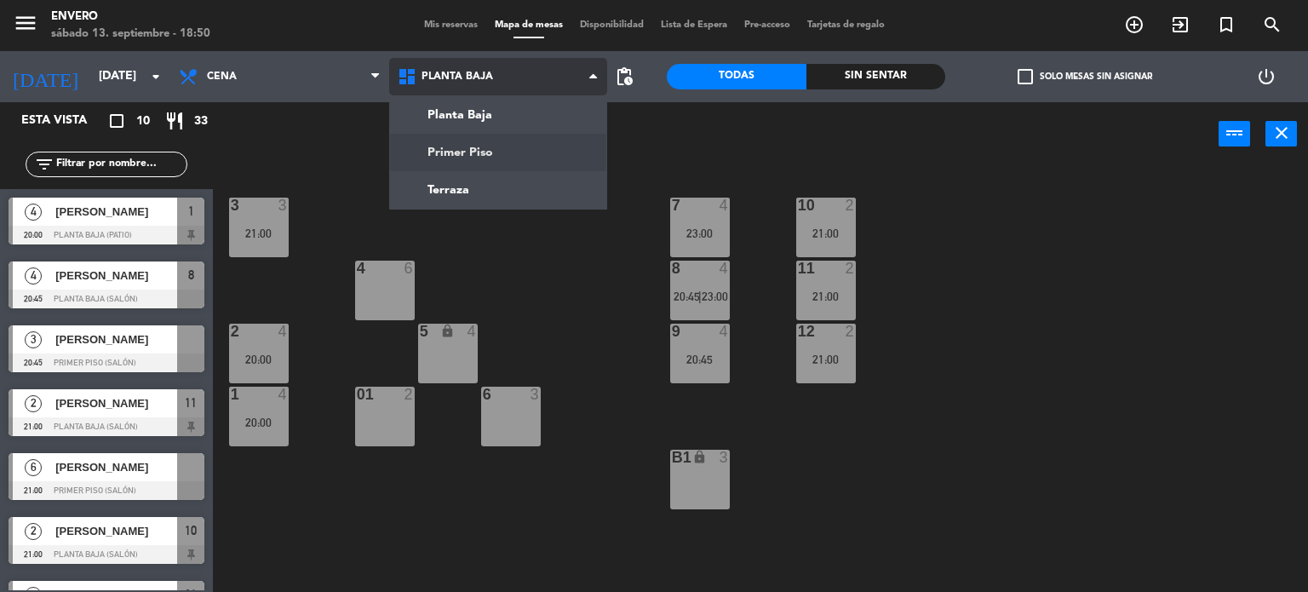
click at [463, 147] on ng-component "menu Envero [DATE] 13. septiembre - 18:50 Mis reservas Mapa de mesas Disponibil…" at bounding box center [654, 296] width 1308 height 593
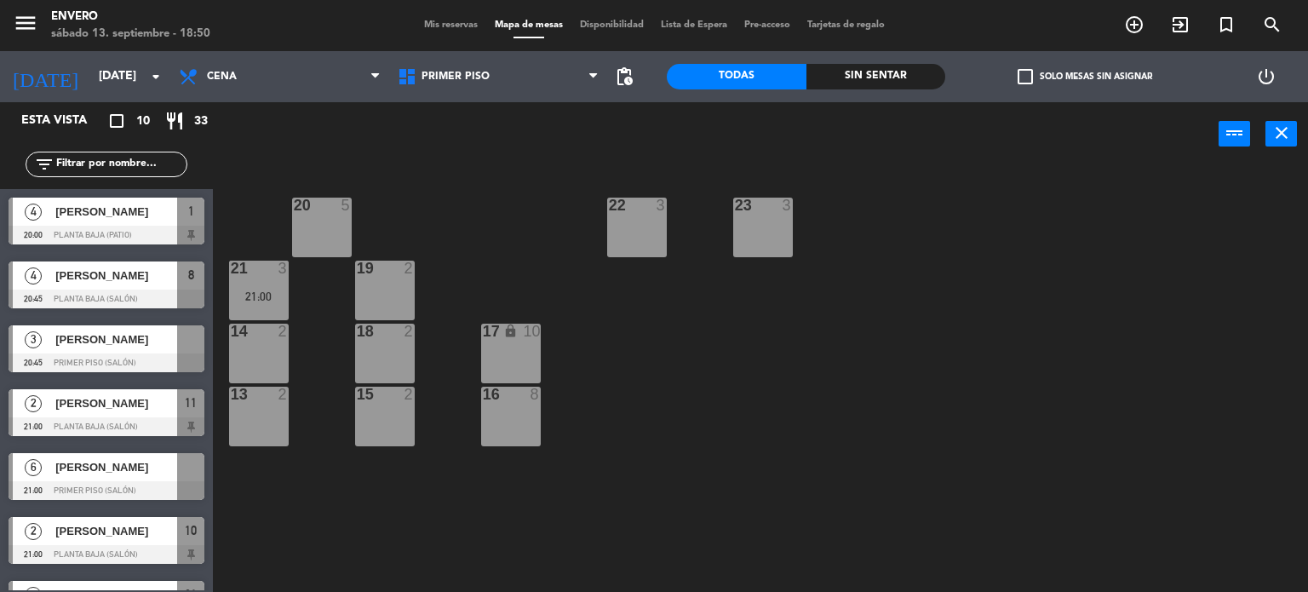
click at [244, 395] on div at bounding box center [258, 394] width 28 height 15
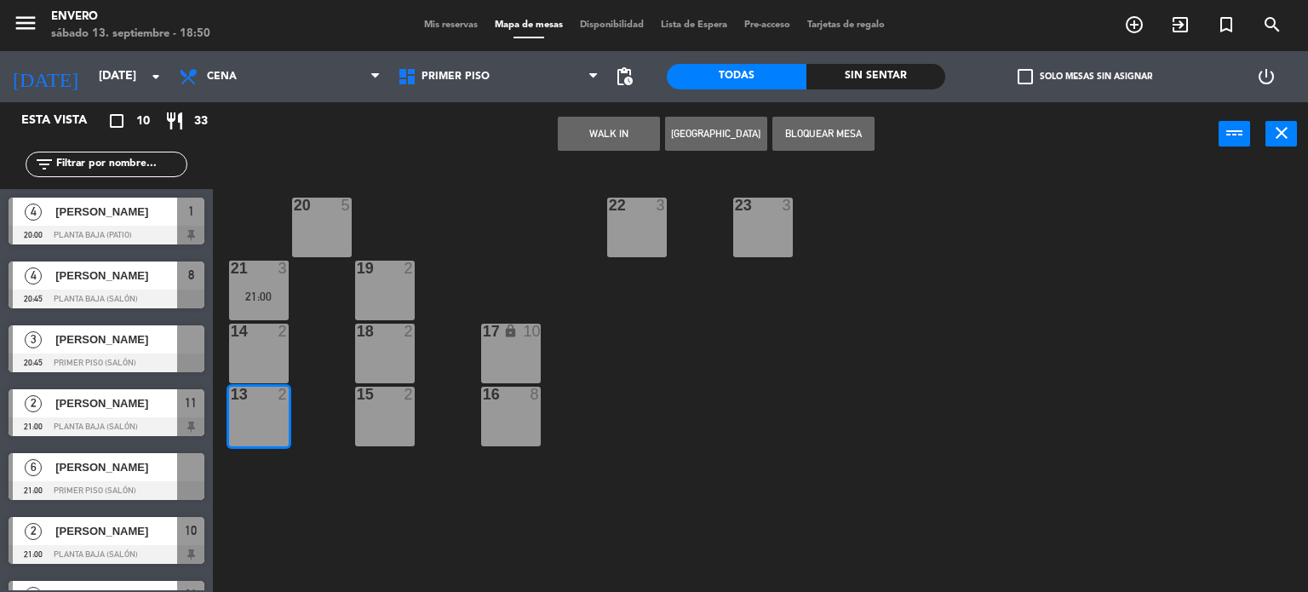
click at [266, 341] on div "14 2" at bounding box center [259, 354] width 60 height 60
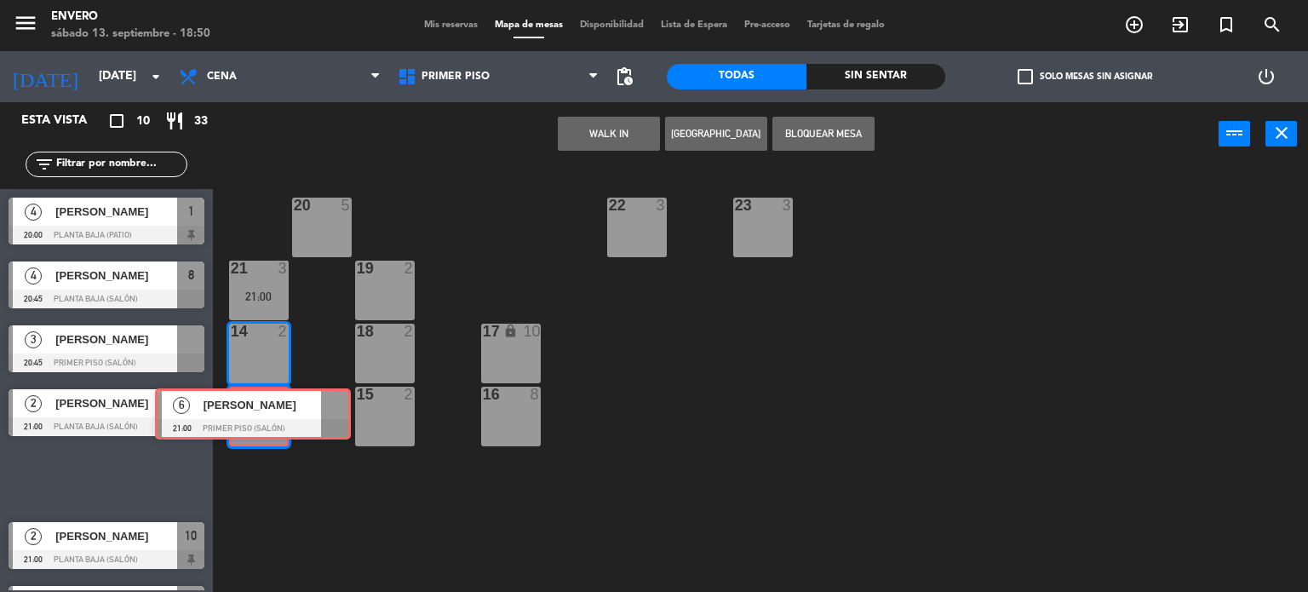
drag, startPoint x: 116, startPoint y: 468, endPoint x: 262, endPoint y: 404, distance: 160.2
click at [262, 404] on div "Esta vista crop_square 10 restaurant 33 filter_list 4 [PERSON_NAME] 20:00 Plant…" at bounding box center [654, 347] width 1308 height 491
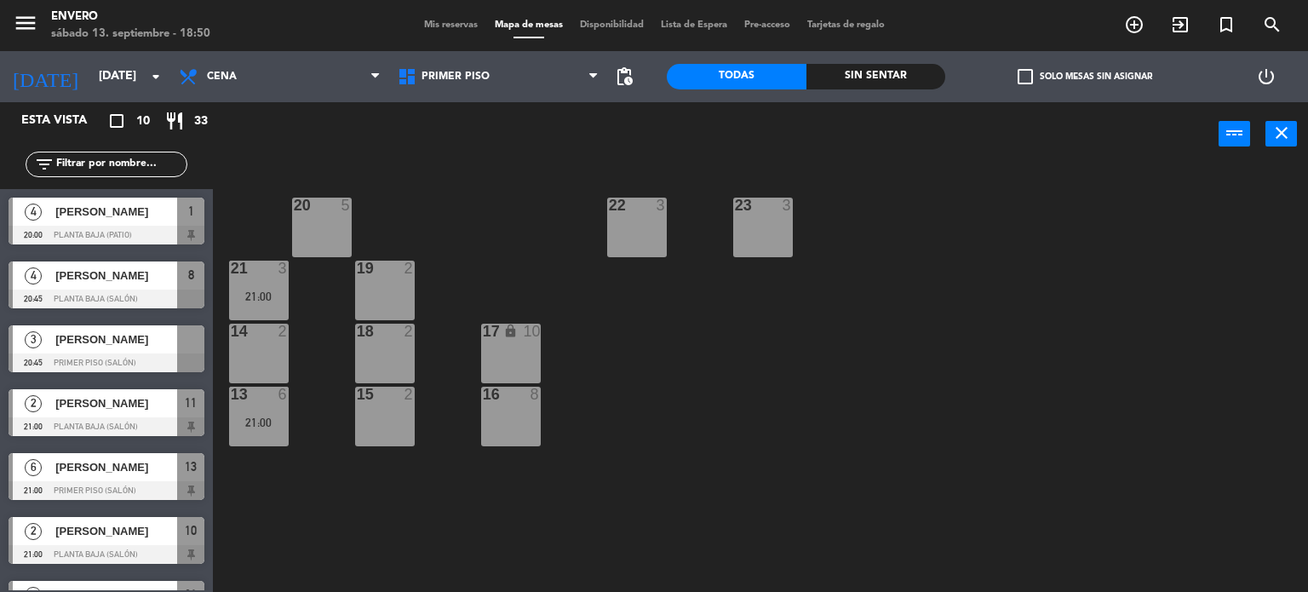
click at [275, 340] on div "14 2" at bounding box center [259, 332] width 60 height 17
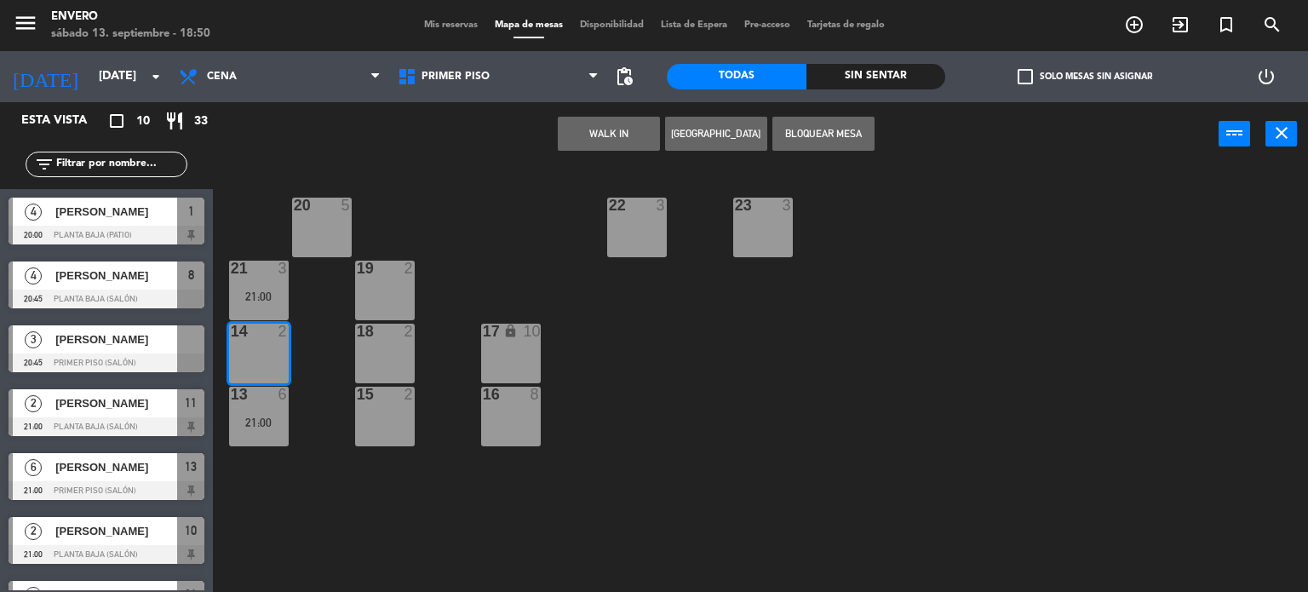
click at [801, 141] on button "Bloquear Mesa" at bounding box center [823, 134] width 102 height 34
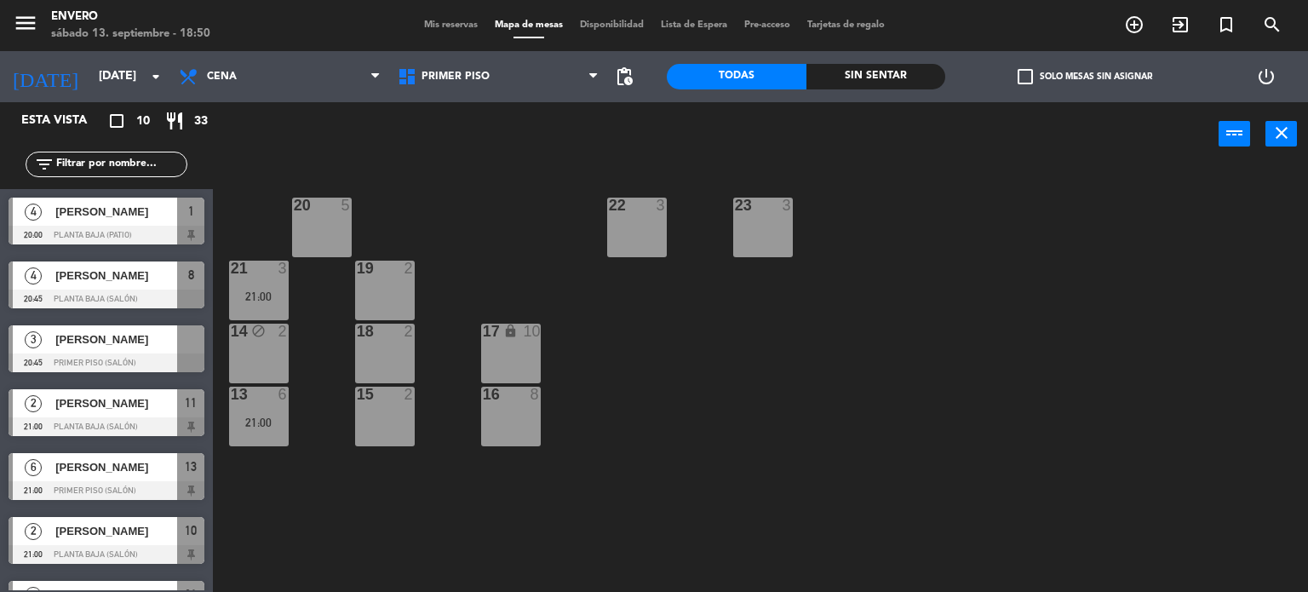
click at [275, 502] on div "20 5 22 3 23 3 21 3 21:00 19 2 14 block 2 18 2 17 lock 10 13 6 21:00 15 2 16 8" at bounding box center [767, 380] width 1082 height 426
